Goal: Information Seeking & Learning: Check status

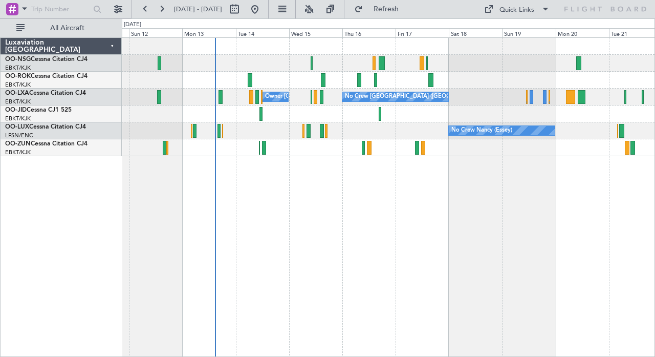
click at [395, 198] on div "No Crew [GEOGRAPHIC_DATA] ([GEOGRAPHIC_DATA] National) Owner [GEOGRAPHIC_DATA]-…" at bounding box center [389, 197] width 534 height 320
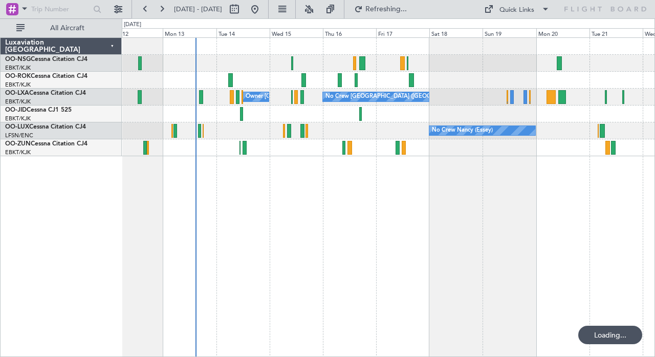
click at [243, 194] on div "No Crew [GEOGRAPHIC_DATA] ([GEOGRAPHIC_DATA] National) Owner [GEOGRAPHIC_DATA]-…" at bounding box center [389, 197] width 534 height 320
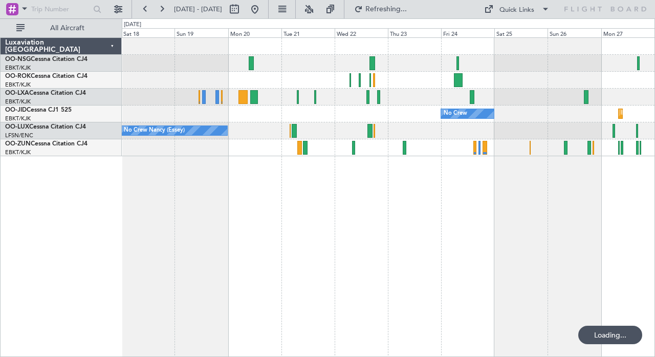
click at [377, 192] on div "No Crew [GEOGRAPHIC_DATA] ([GEOGRAPHIC_DATA] National) No Crew Planned Maint [G…" at bounding box center [389, 197] width 534 height 320
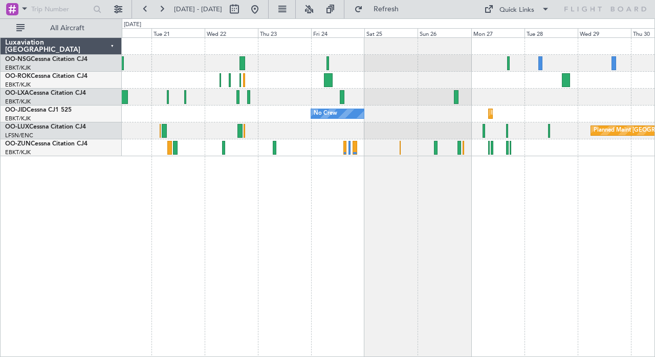
click at [378, 115] on div "No Crew Planned Maint [GEOGRAPHIC_DATA]-[GEOGRAPHIC_DATA]" at bounding box center [388, 113] width 533 height 17
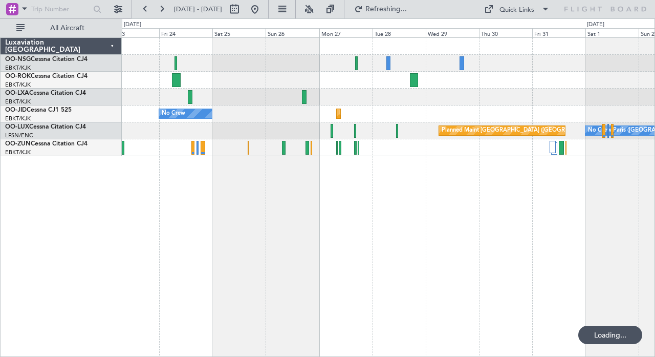
click at [425, 102] on div at bounding box center [388, 97] width 533 height 17
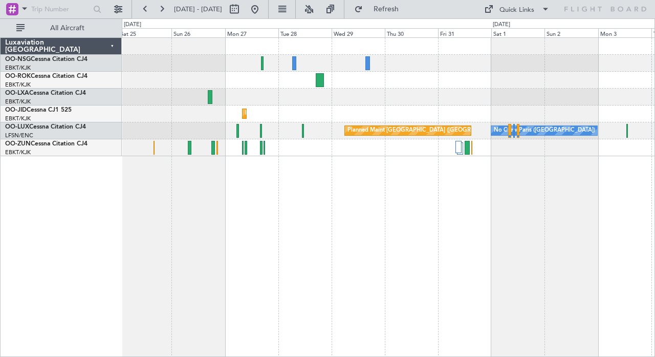
click at [374, 202] on div "Planned Maint Kortrijk-[GEOGRAPHIC_DATA] No Crew Planned Maint [GEOGRAPHIC_DATA…" at bounding box center [389, 197] width 534 height 320
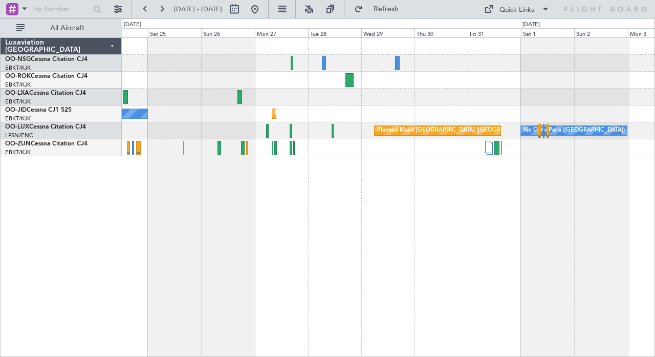
click at [410, 176] on div "No Crew Planned Maint [GEOGRAPHIC_DATA]-[GEOGRAPHIC_DATA] Planned Maint [GEOGRA…" at bounding box center [389, 197] width 534 height 320
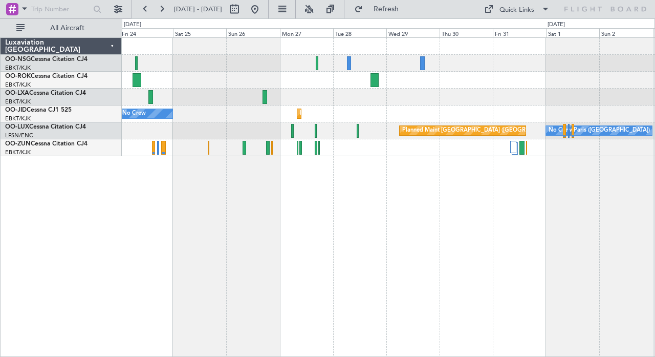
click at [476, 177] on div "No Crew Planned Maint [GEOGRAPHIC_DATA]-[GEOGRAPHIC_DATA] Planned Maint [GEOGRA…" at bounding box center [389, 197] width 534 height 320
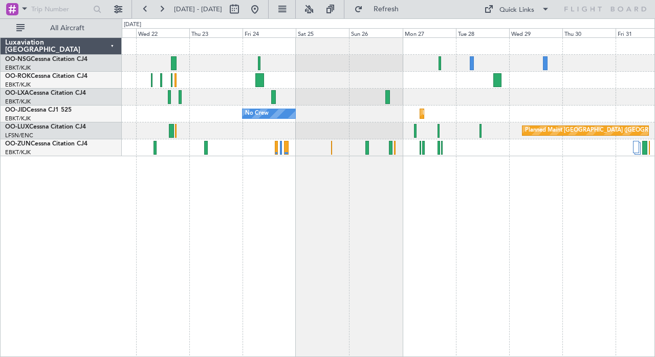
click at [337, 184] on div "No Crew Planned Maint [GEOGRAPHIC_DATA]-[GEOGRAPHIC_DATA] Planned Maint [GEOGRA…" at bounding box center [389, 197] width 534 height 320
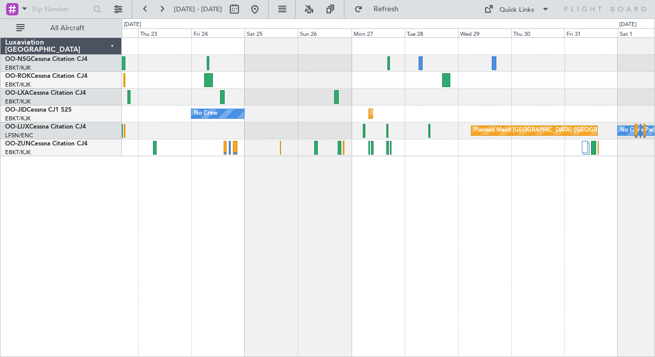
click at [495, 184] on div "Planned Maint Kortrijk-[GEOGRAPHIC_DATA] No Crew Planned Maint [GEOGRAPHIC_DATA…" at bounding box center [389, 197] width 534 height 320
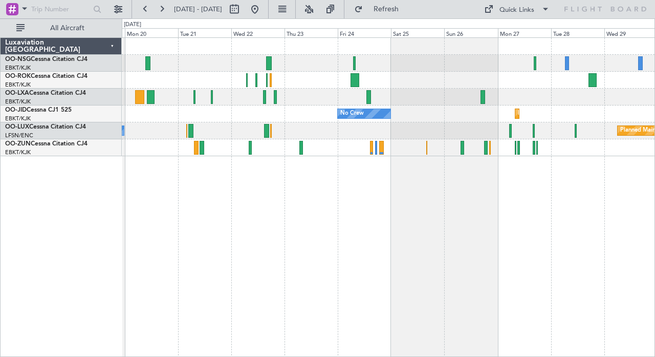
click at [473, 180] on div "No Crew [GEOGRAPHIC_DATA] ([GEOGRAPHIC_DATA] National) Planned Maint [GEOGRAPHI…" at bounding box center [389, 197] width 534 height 320
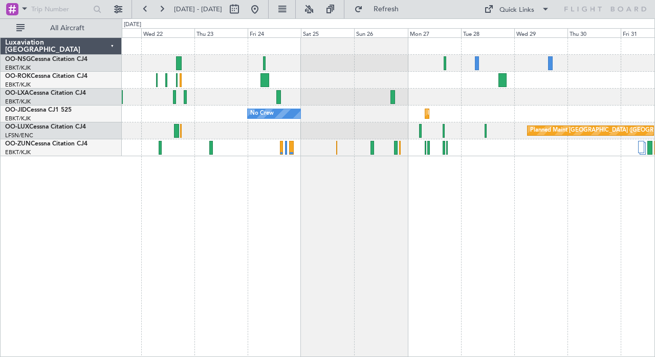
click at [395, 184] on div "Planned Maint Kortrijk-[GEOGRAPHIC_DATA] No Crew Planned Maint [GEOGRAPHIC_DATA…" at bounding box center [389, 197] width 534 height 320
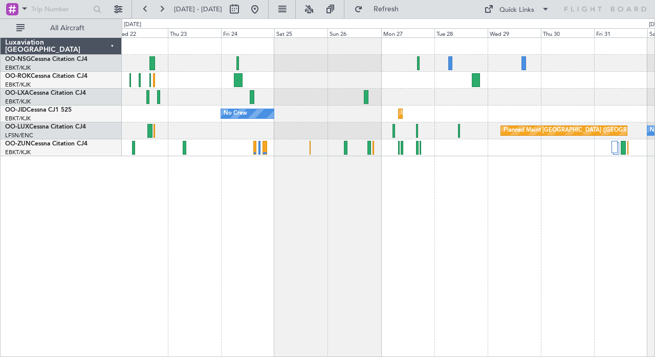
click at [407, 176] on div "No Crew Planned Maint [GEOGRAPHIC_DATA]-[GEOGRAPHIC_DATA] Planned Maint [GEOGRA…" at bounding box center [389, 197] width 534 height 320
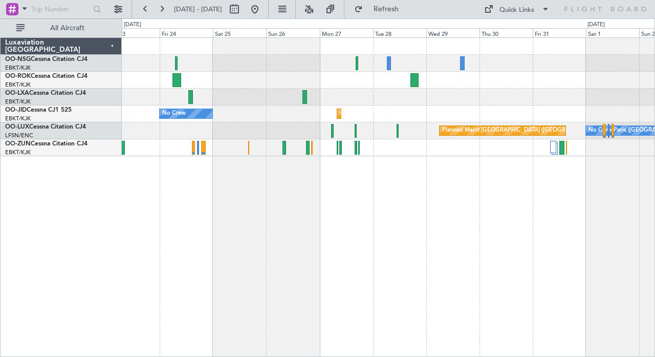
click at [282, 204] on div "No Crew Planned Maint [GEOGRAPHIC_DATA]-[GEOGRAPHIC_DATA] Planned Maint [GEOGRA…" at bounding box center [389, 197] width 534 height 320
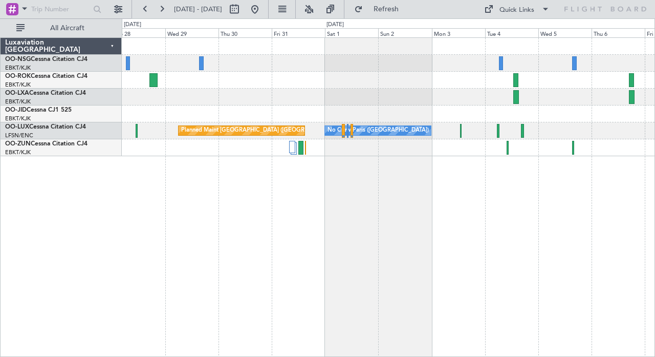
click at [361, 205] on div "Planned Maint Kortrijk-[GEOGRAPHIC_DATA] Planned Maint [GEOGRAPHIC_DATA]-[GEOGR…" at bounding box center [389, 197] width 534 height 320
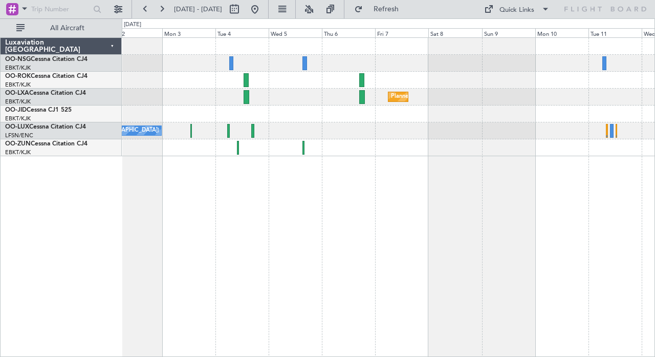
click at [398, 132] on div "No Crew Paris ([GEOGRAPHIC_DATA]) Planned Maint [GEOGRAPHIC_DATA] ([GEOGRAPHIC_…" at bounding box center [388, 130] width 533 height 17
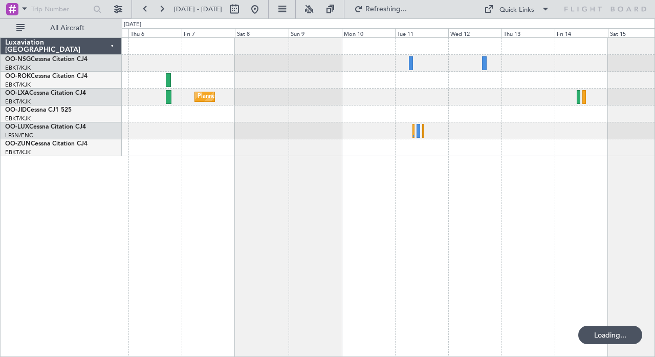
click at [358, 173] on div "Planned Maint Kortrijk-[GEOGRAPHIC_DATA]" at bounding box center [389, 197] width 534 height 320
